Goal: Task Accomplishment & Management: Complete application form

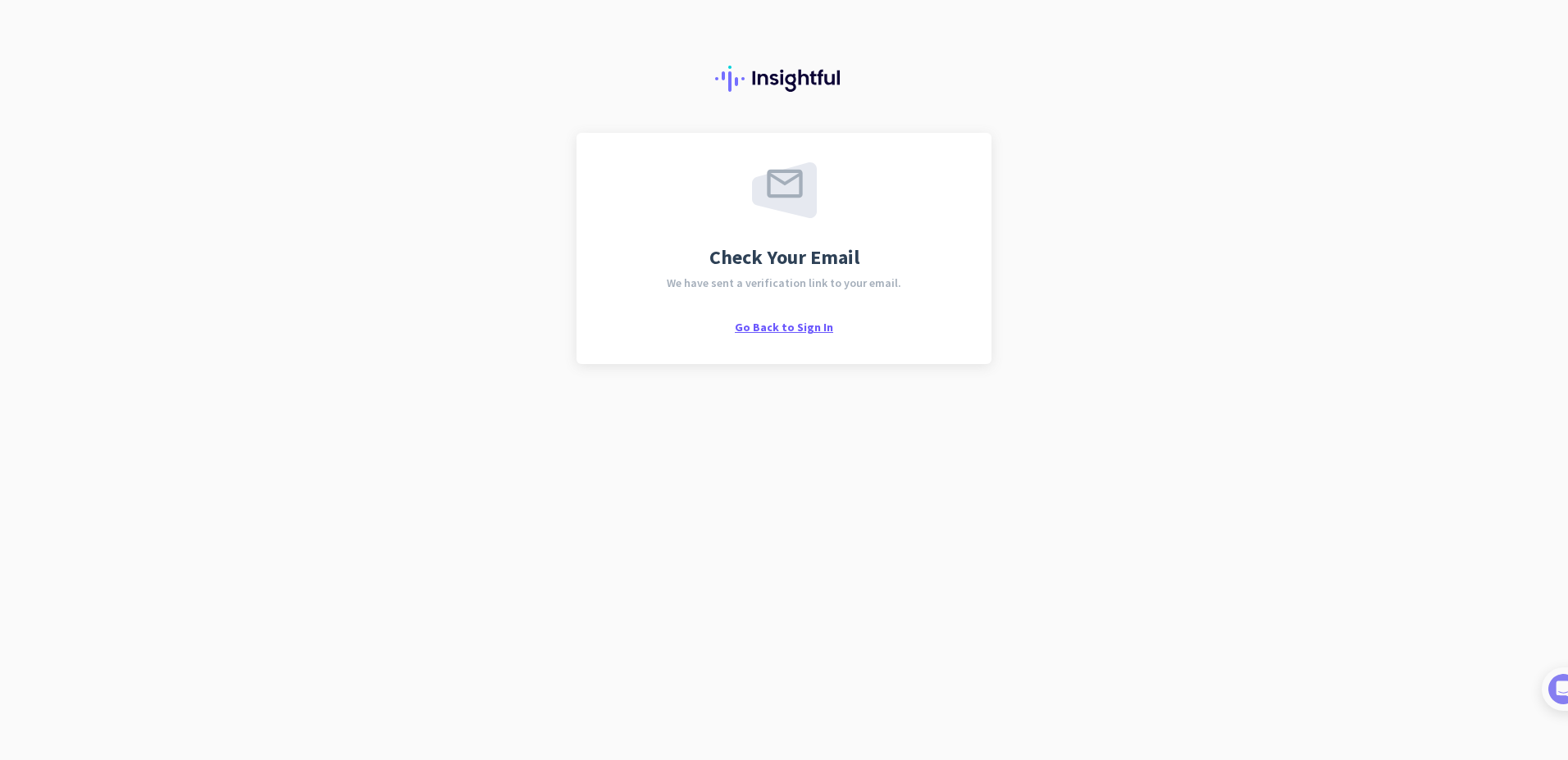
click at [794, 327] on span "Go Back to Sign In" at bounding box center [784, 328] width 98 height 15
click at [807, 328] on span "Go Back to Sign In" at bounding box center [784, 328] width 98 height 15
click at [376, 341] on div "Check Your Email We have sent a verification link to your email. Go Back to Sig…" at bounding box center [784, 380] width 1568 height 760
